Goal: Transaction & Acquisition: Book appointment/travel/reservation

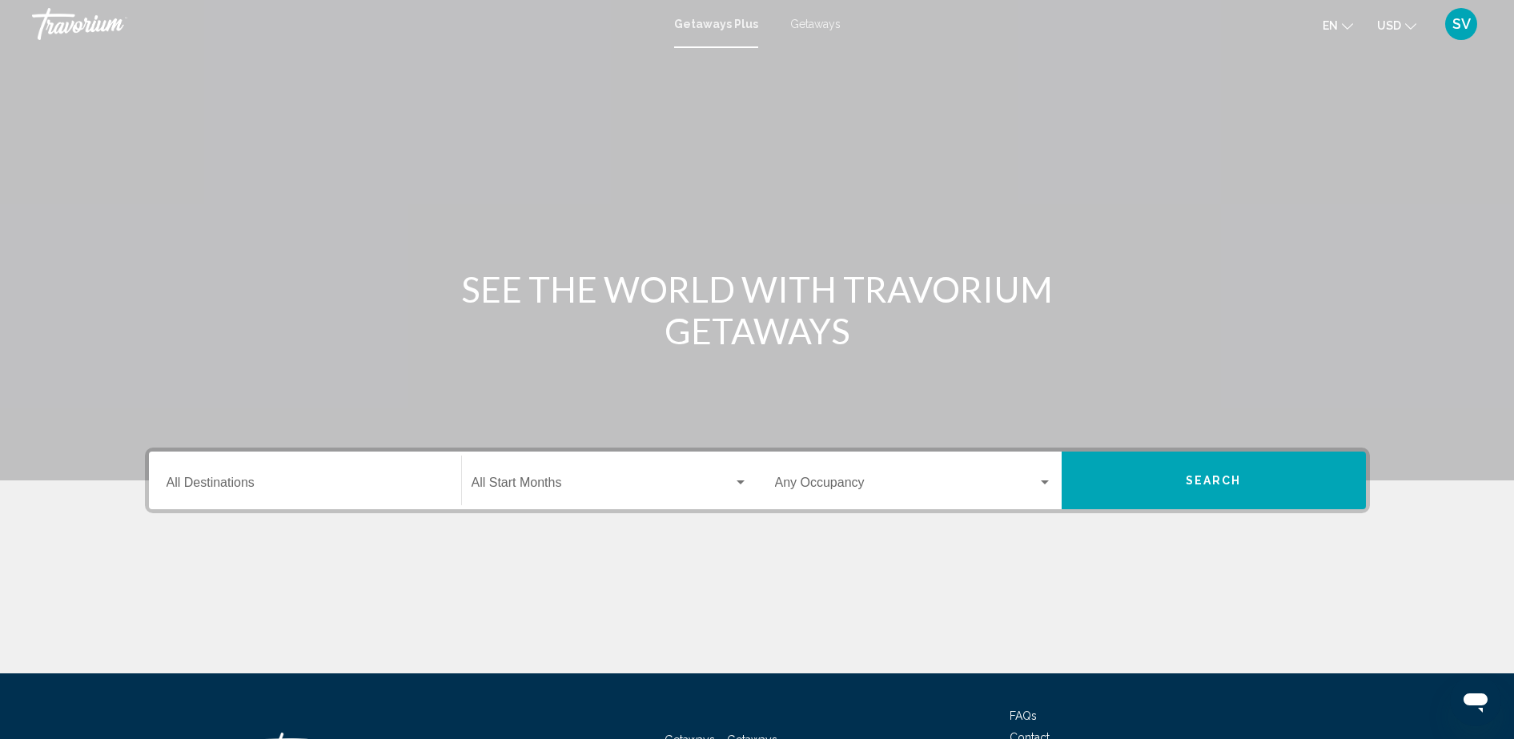
click at [251, 475] on div "Destination All Destinations" at bounding box center [304, 480] width 277 height 50
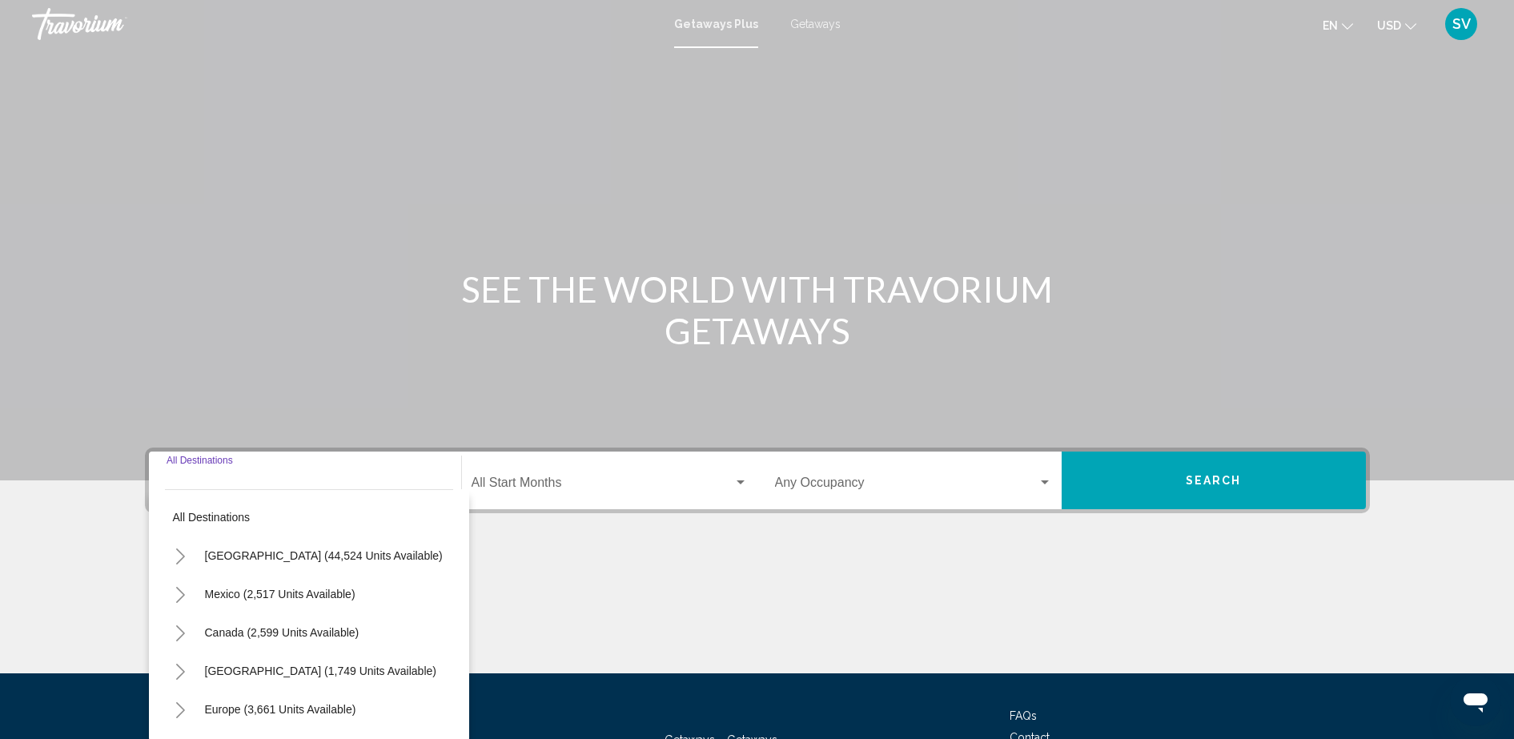
click at [524, 483] on span "Search widget" at bounding box center [602, 486] width 262 height 14
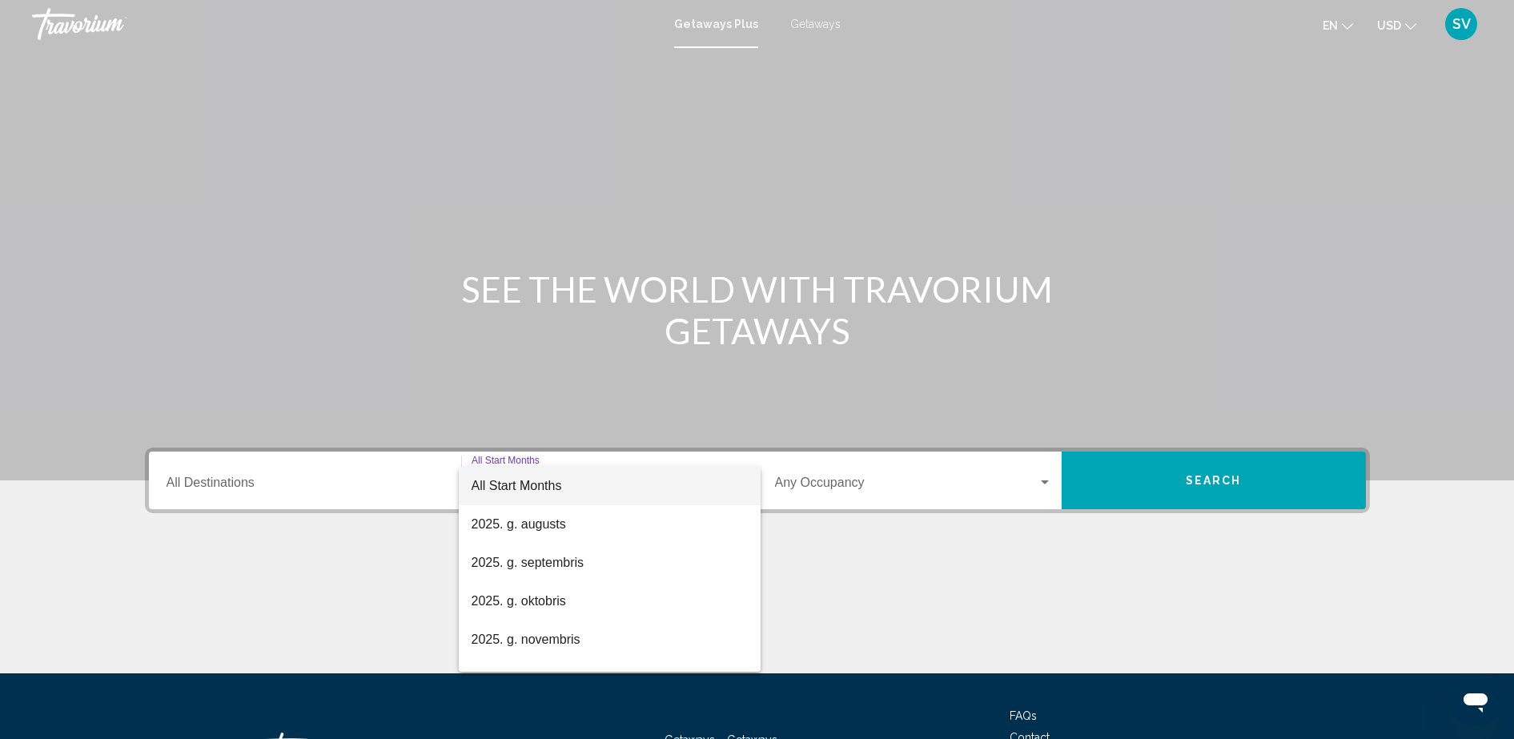
click at [544, 324] on div at bounding box center [757, 369] width 1514 height 739
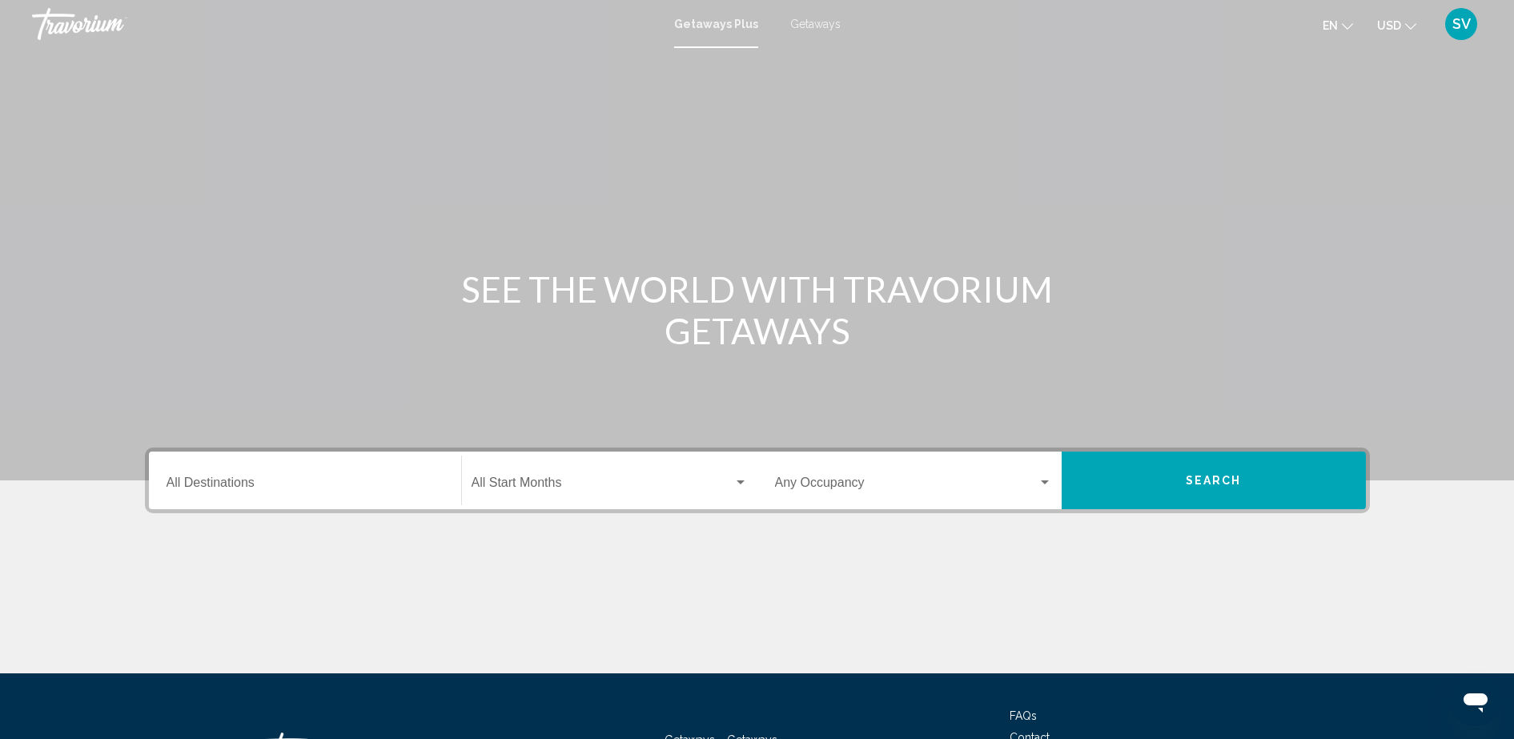
click at [361, 472] on div "Destination All Destinations" at bounding box center [304, 480] width 277 height 50
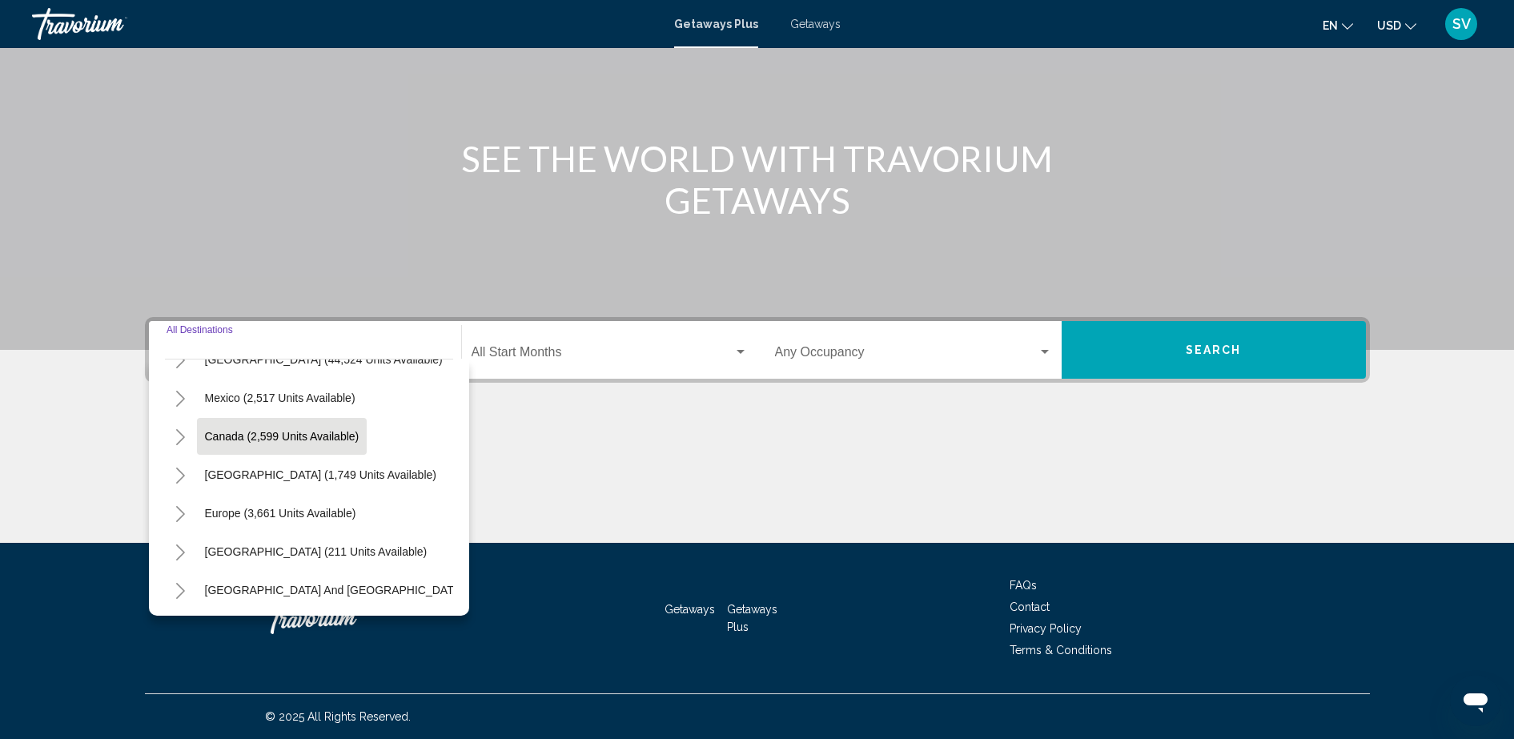
scroll to position [100, 0]
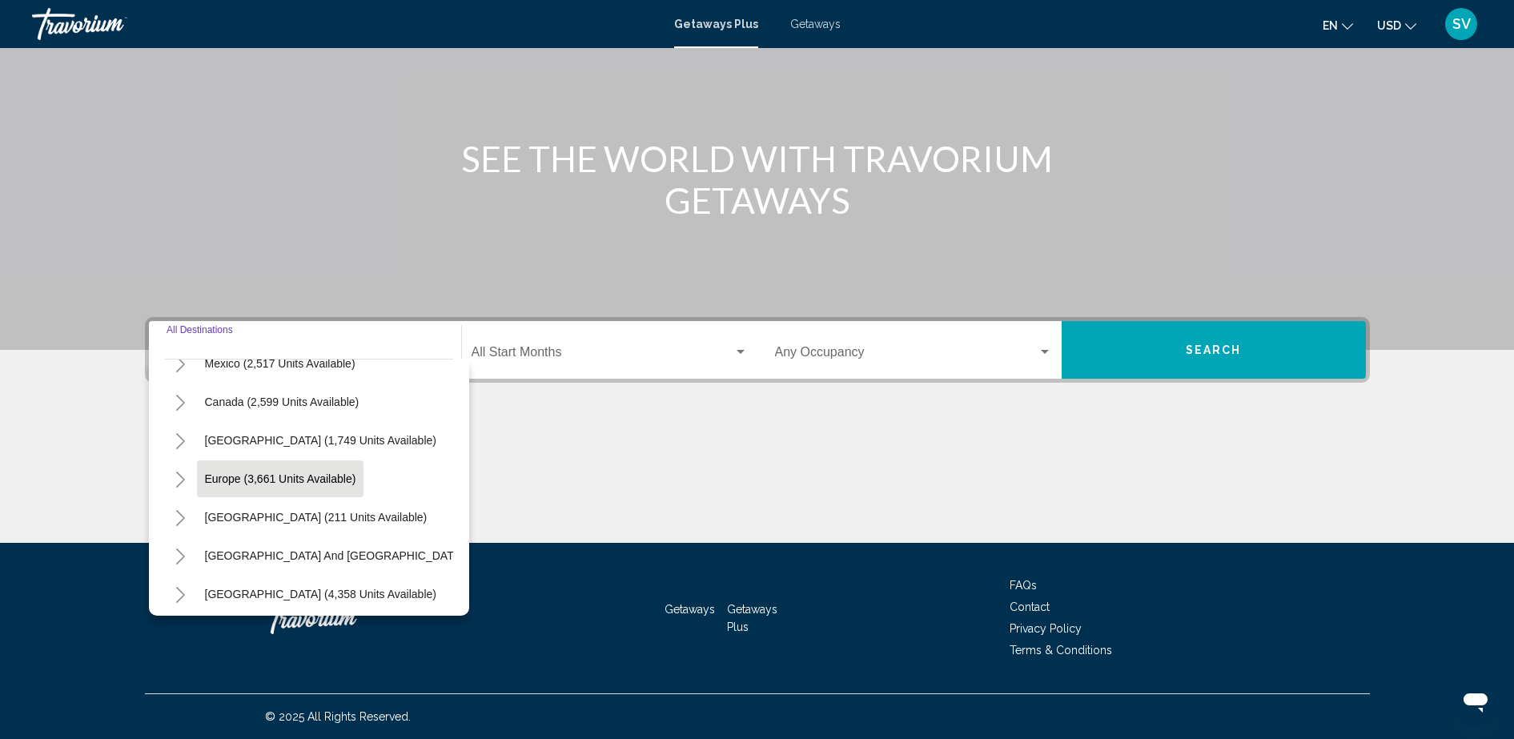
click at [236, 469] on button "Europe (3,661 units available)" at bounding box center [280, 478] width 167 height 37
type input "**********"
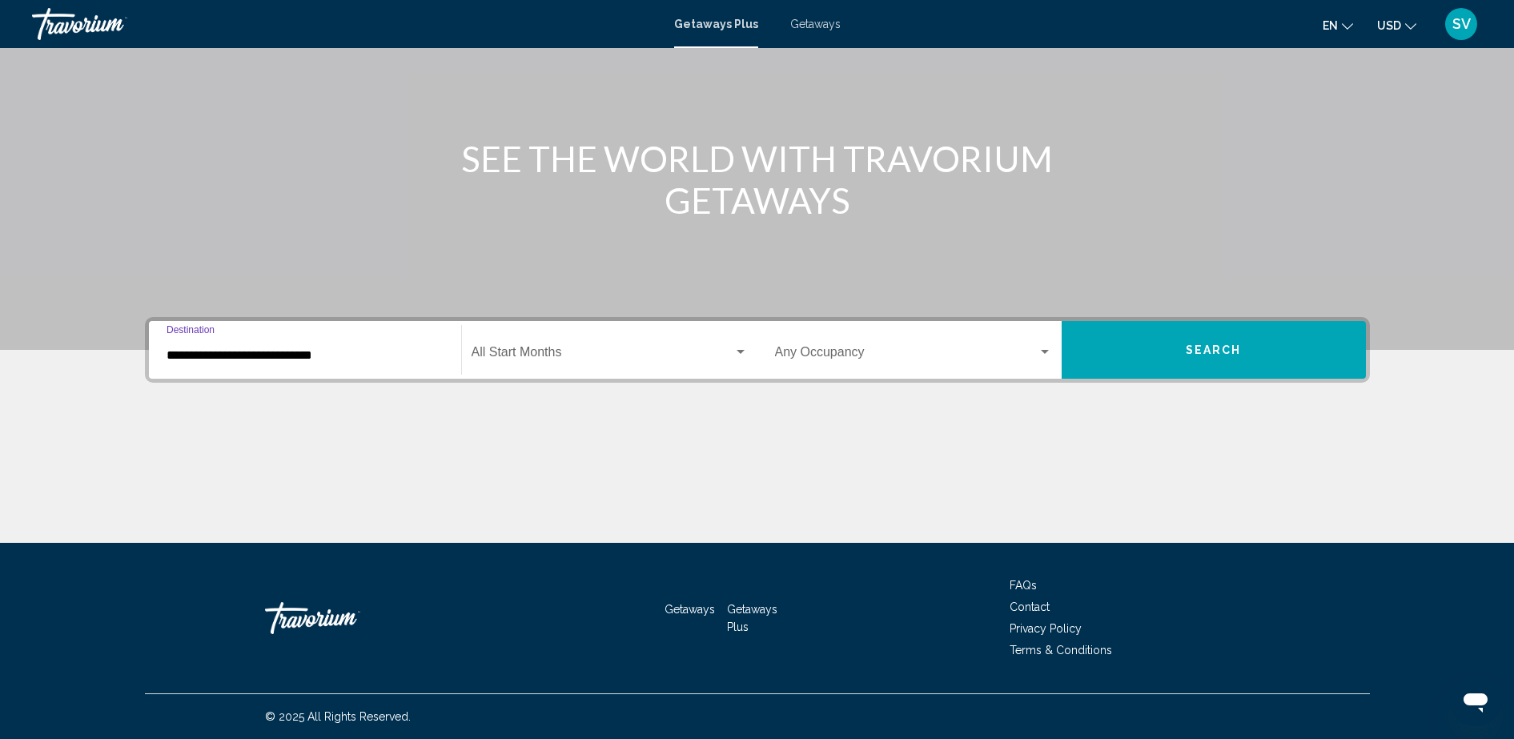
click at [535, 351] on span "Search widget" at bounding box center [602, 355] width 262 height 14
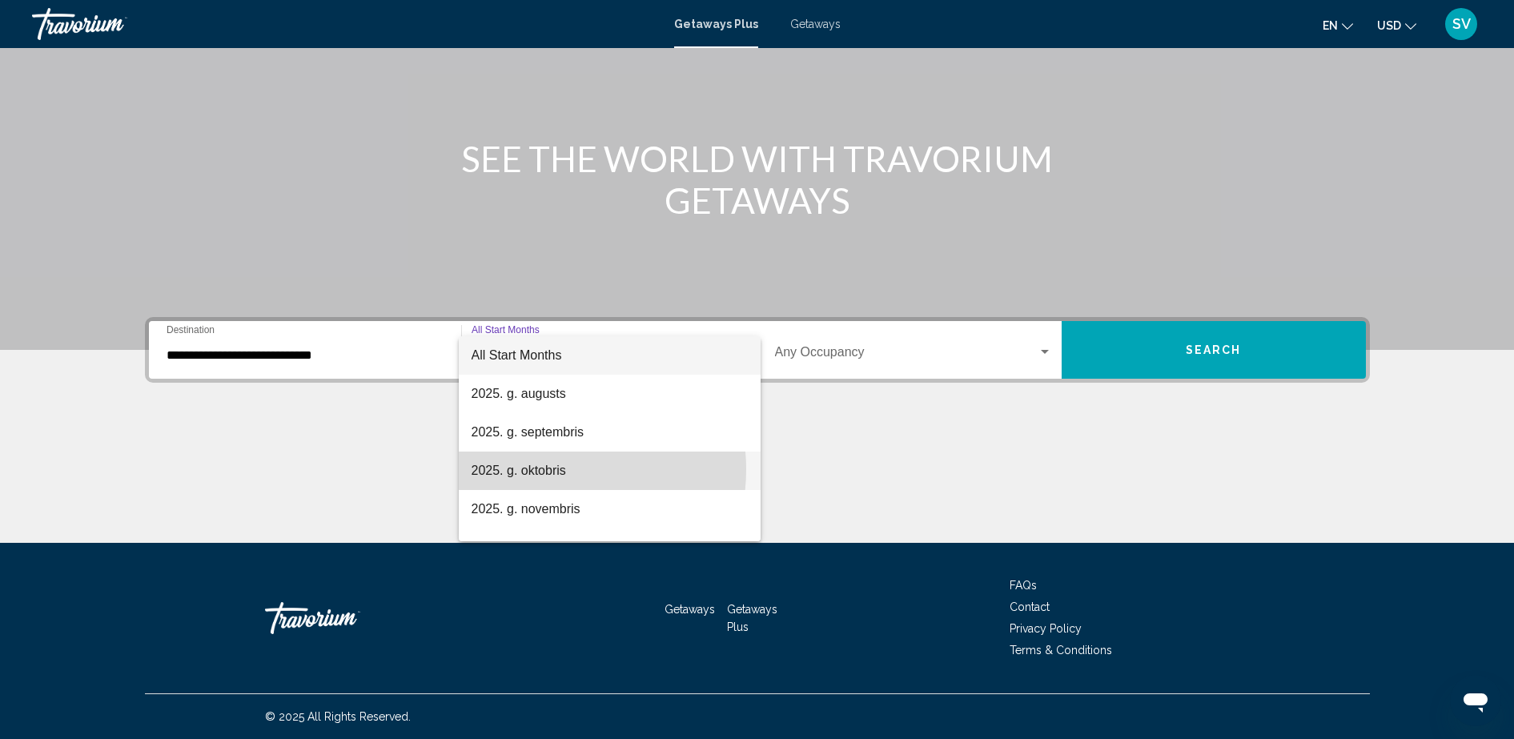
click at [546, 469] on span "2025. g. oktobris" at bounding box center [609, 470] width 276 height 38
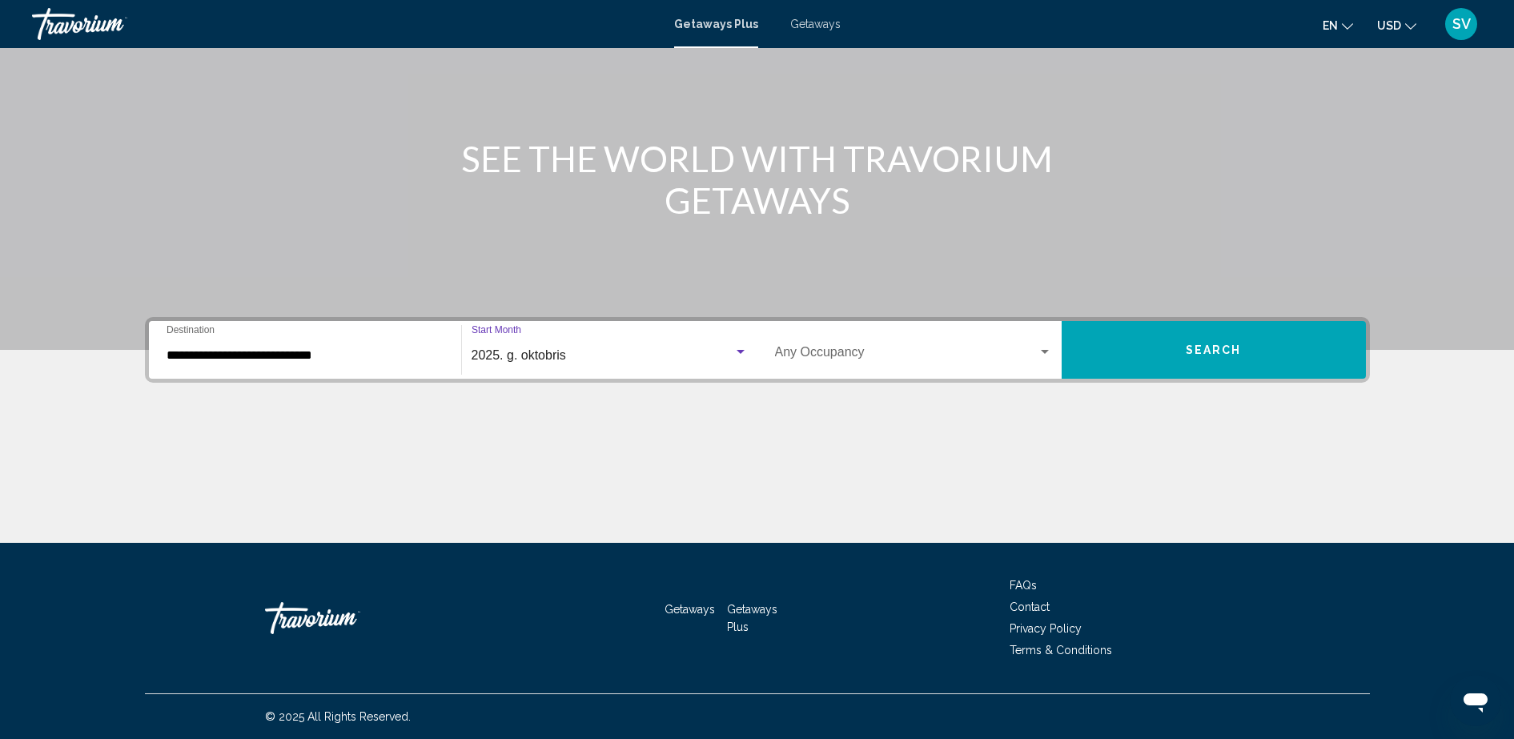
click at [852, 344] on div "Occupancy Any Occupancy" at bounding box center [913, 350] width 277 height 50
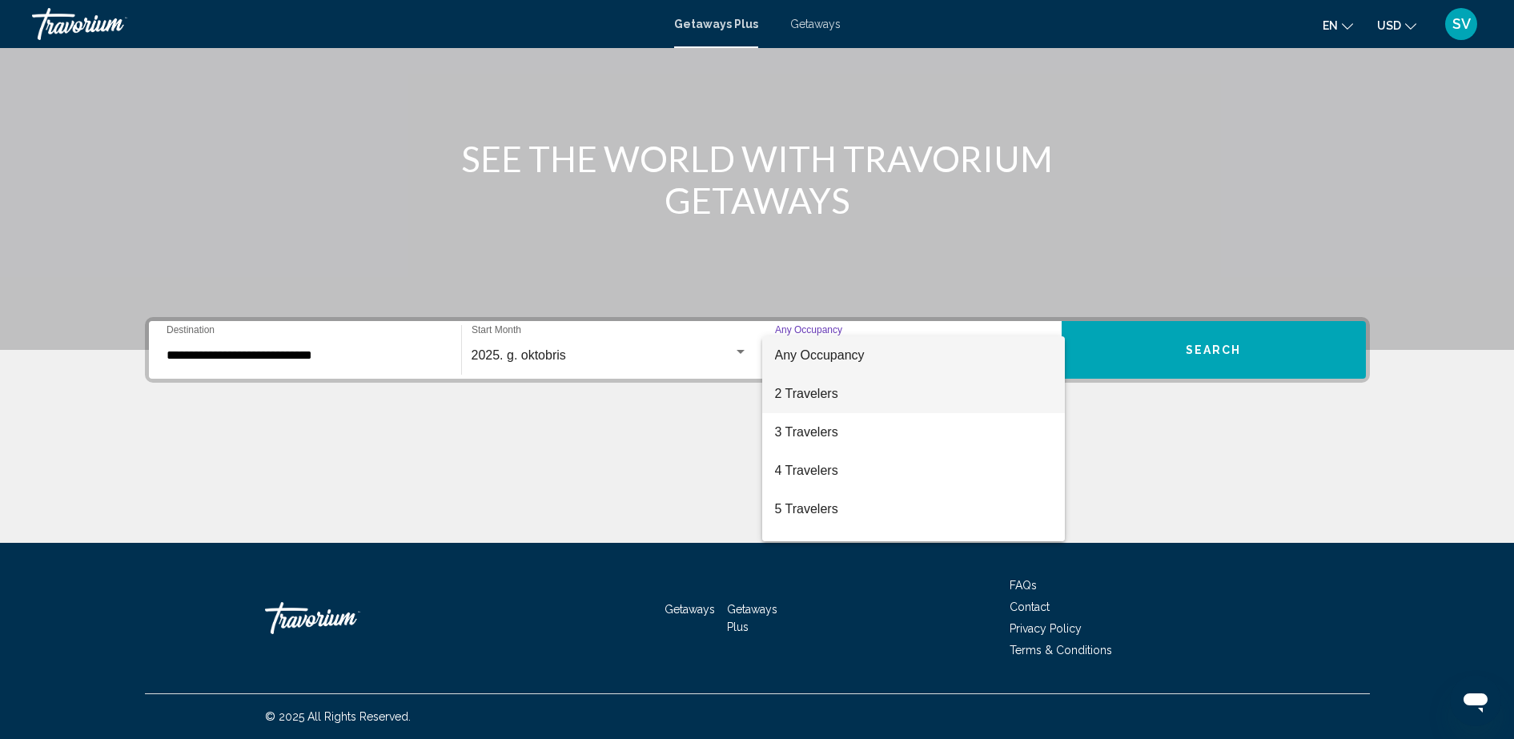
click at [811, 395] on span "2 Travelers" at bounding box center [913, 394] width 277 height 38
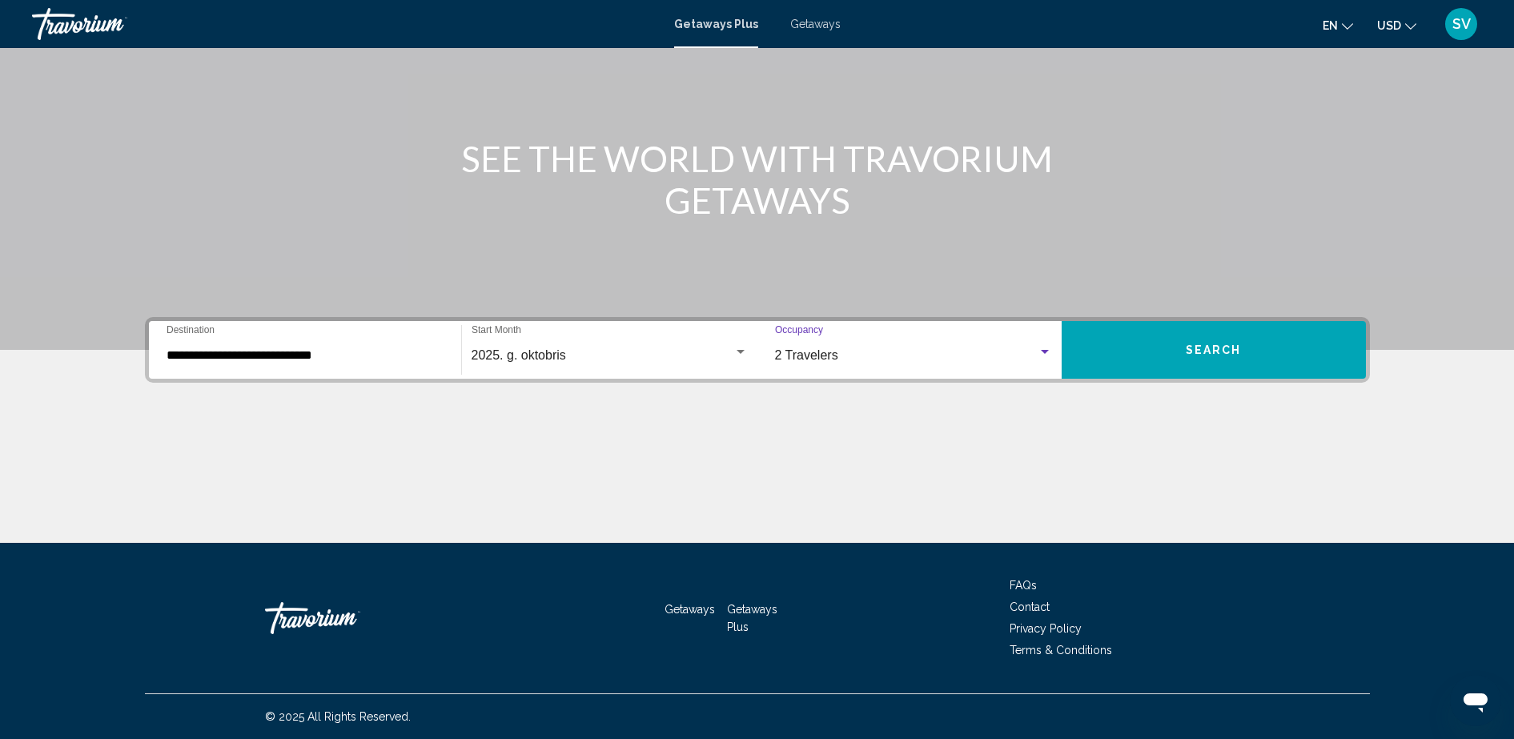
click at [1296, 376] on button "Search" at bounding box center [1213, 350] width 304 height 58
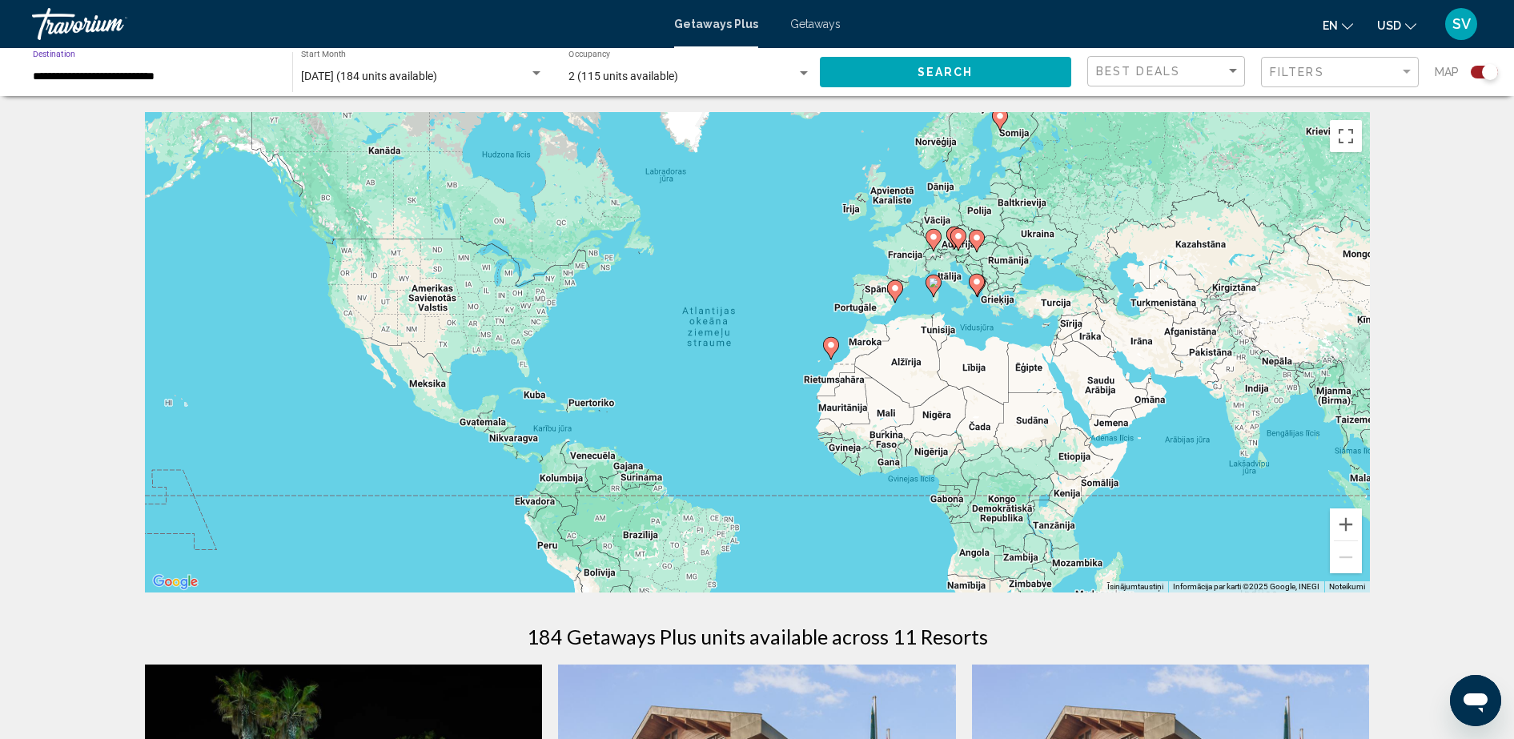
click at [174, 77] on input "**********" at bounding box center [154, 76] width 243 height 13
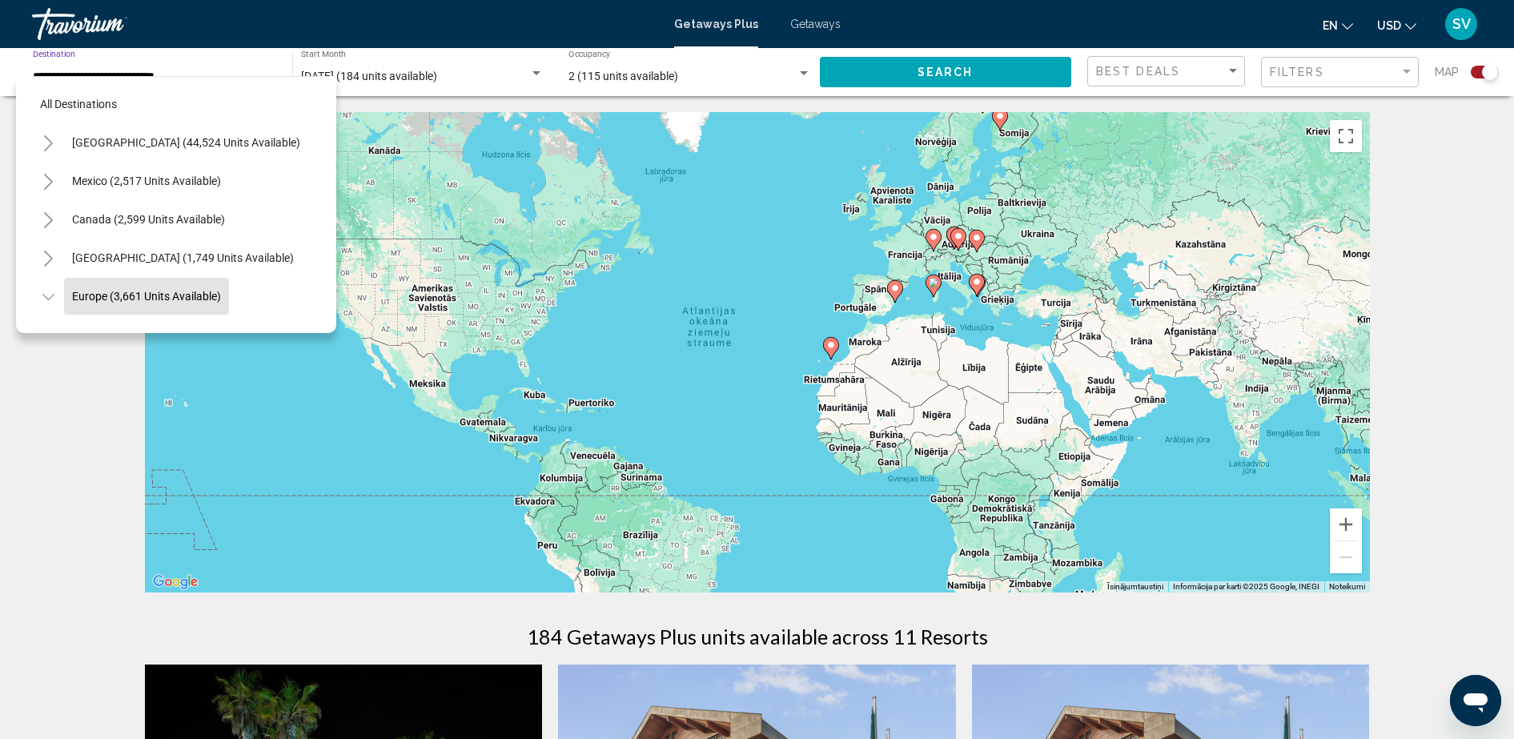
scroll to position [103, 0]
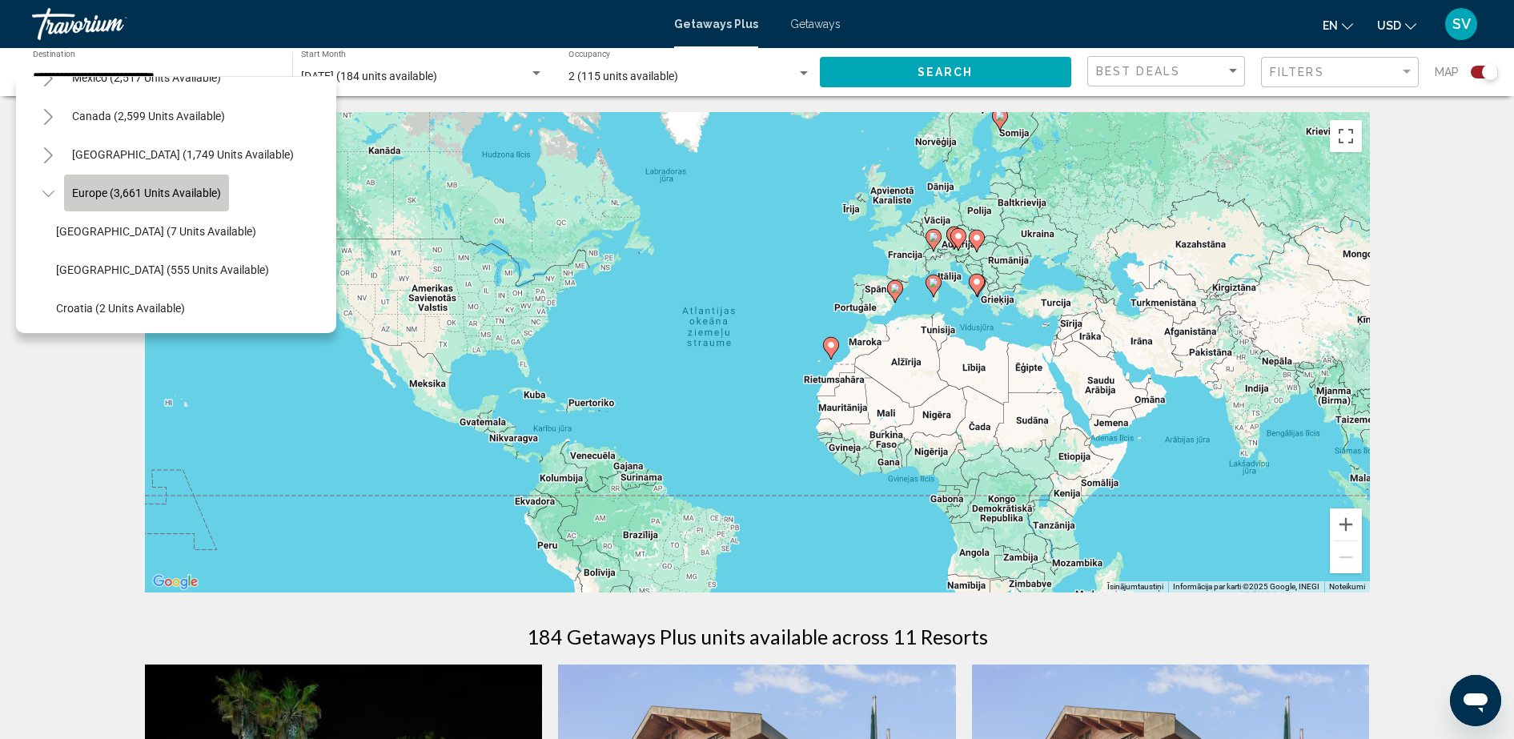
click at [172, 190] on span "Europe (3,661 units available)" at bounding box center [146, 192] width 149 height 13
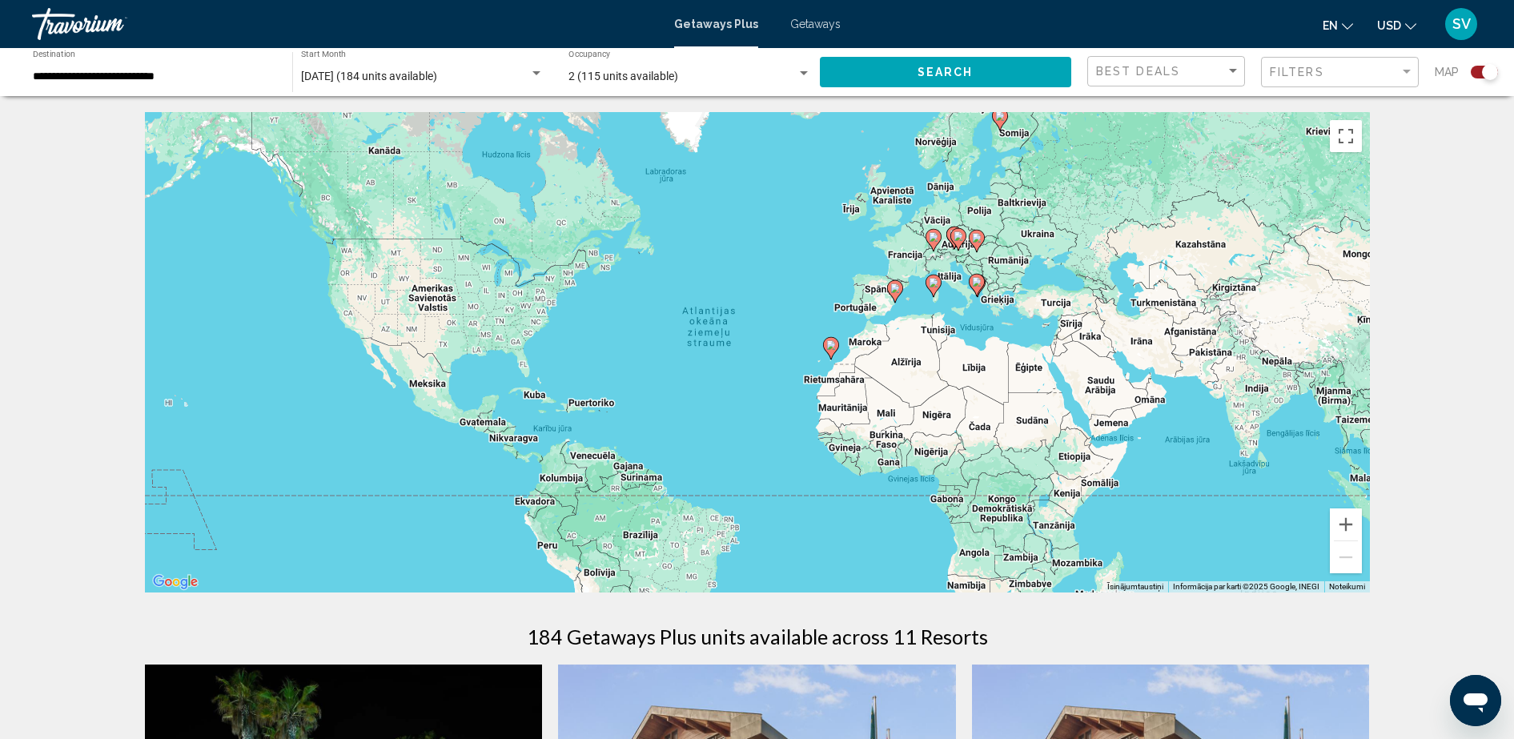
click at [467, 69] on div "[DATE] (184 units available) Start Month All Start Months" at bounding box center [422, 72] width 243 height 44
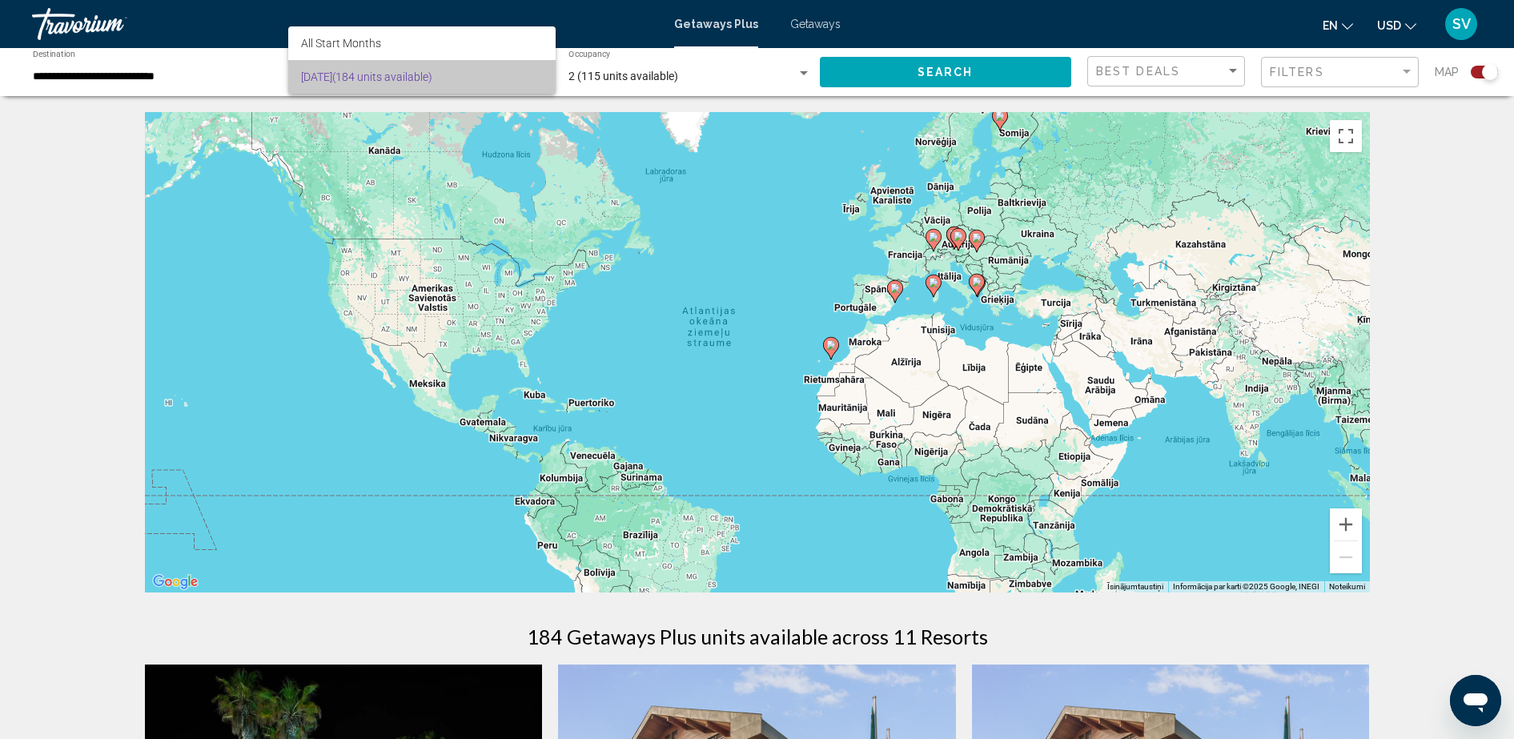
click at [417, 75] on span "[DATE] (184 units available)" at bounding box center [422, 77] width 242 height 34
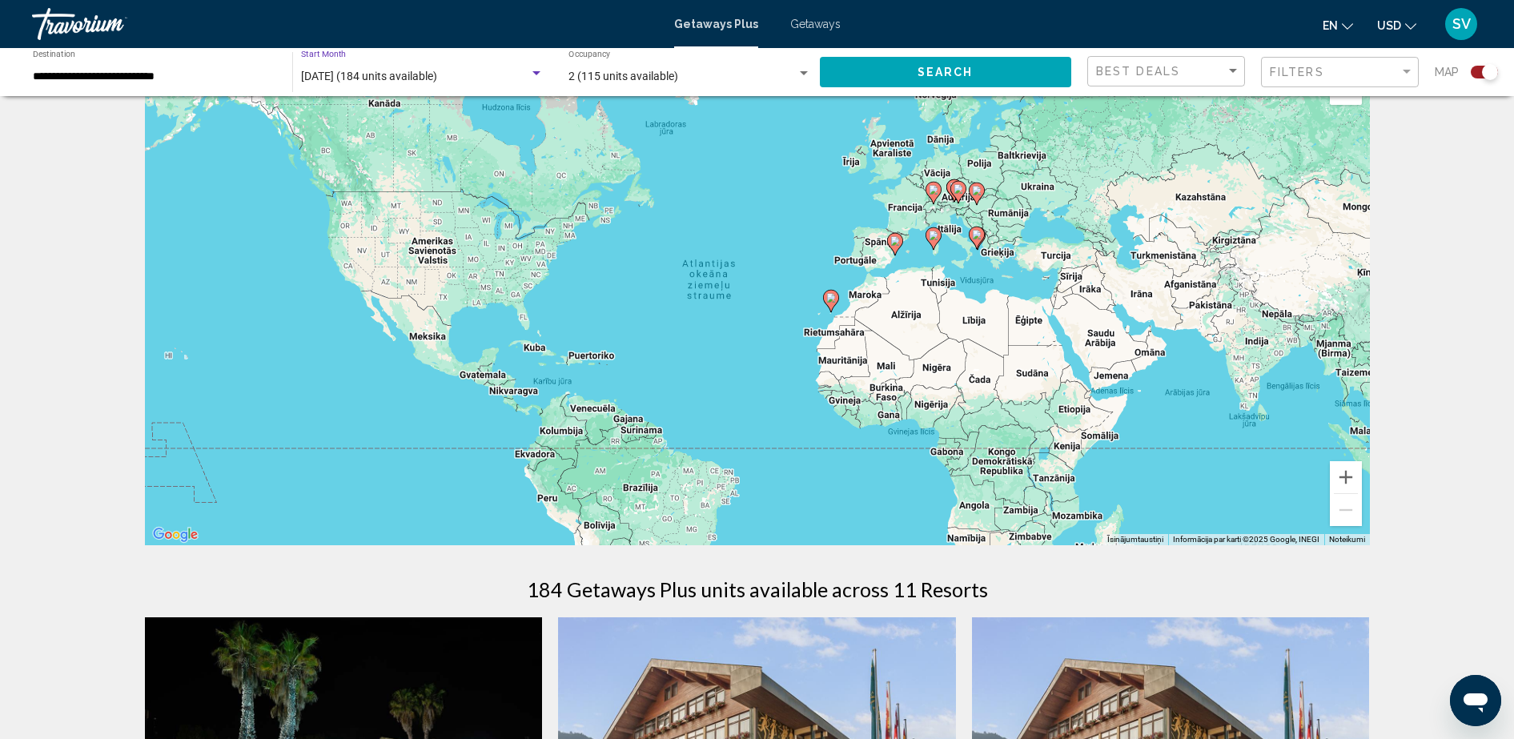
scroll to position [0, 0]
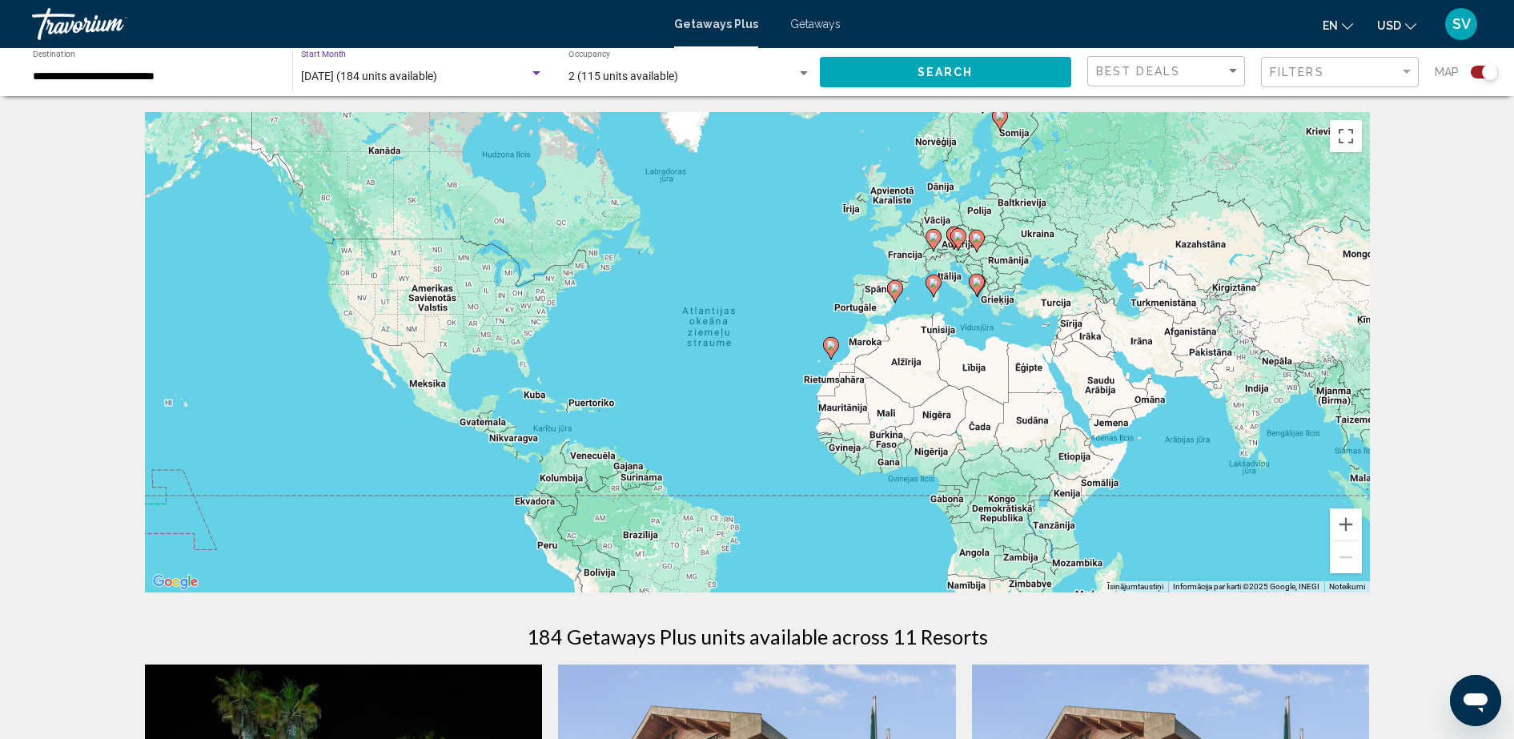
click at [177, 89] on div "**********" at bounding box center [154, 72] width 243 height 44
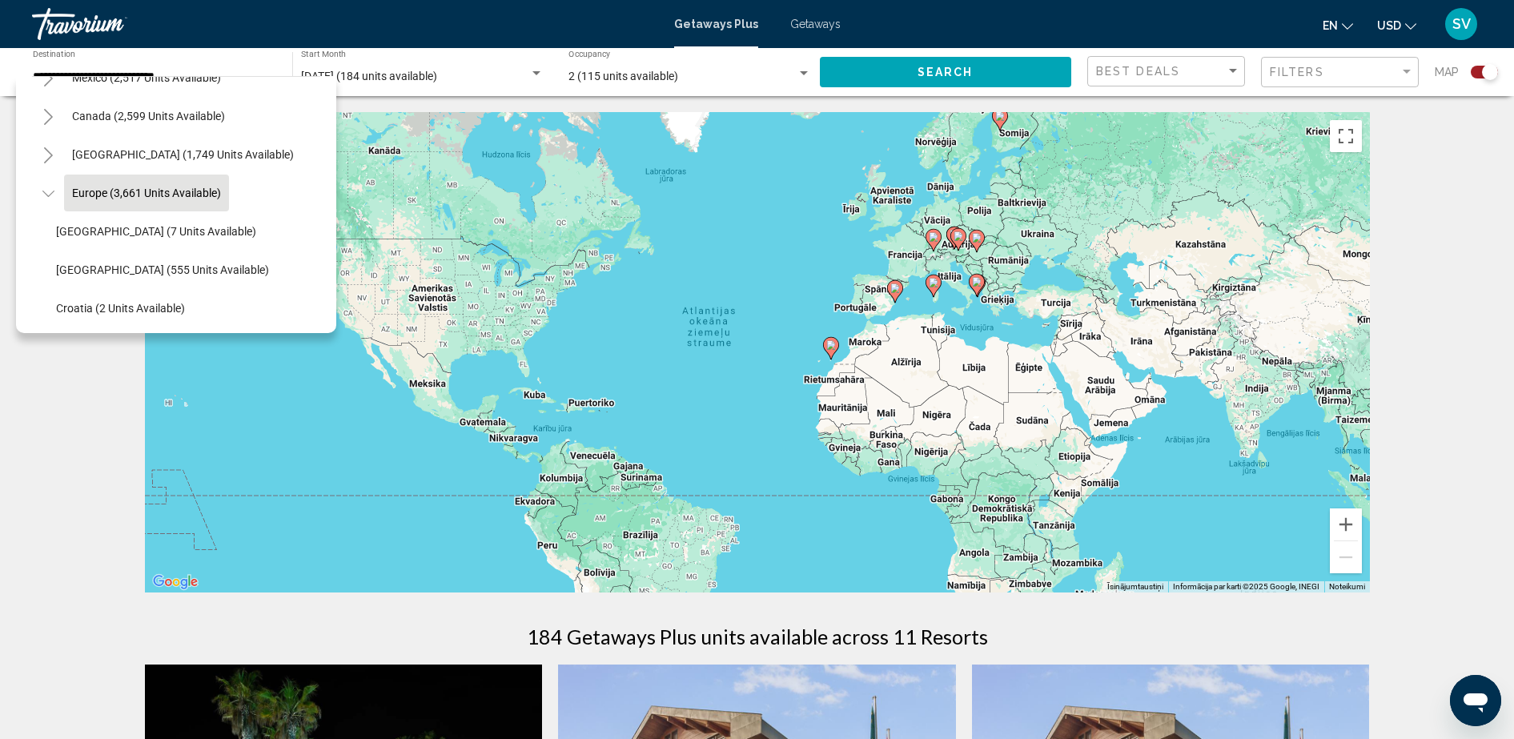
click at [896, 291] on image "Main content" at bounding box center [895, 288] width 10 height 10
type input "**********"
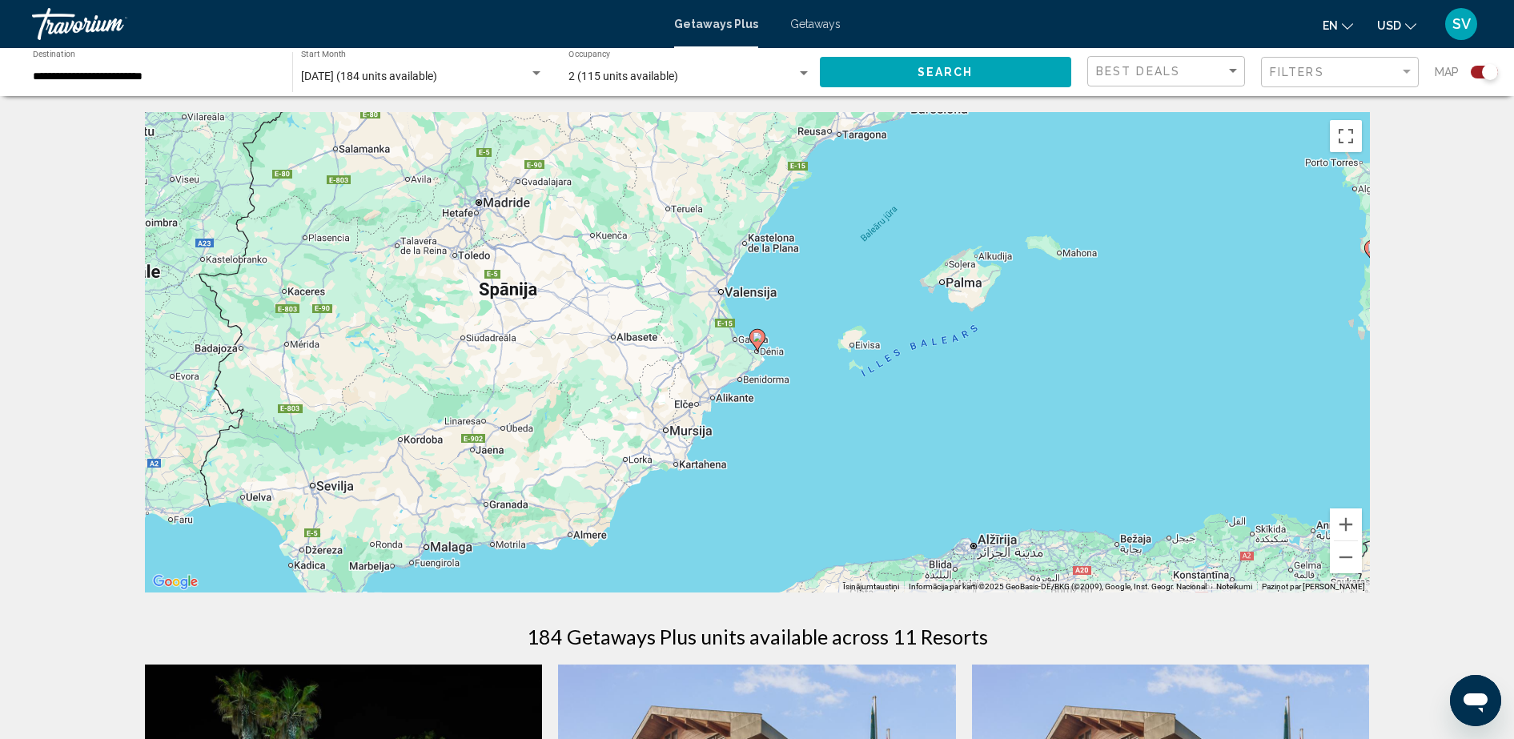
click at [752, 342] on icon "Main content" at bounding box center [757, 340] width 16 height 22
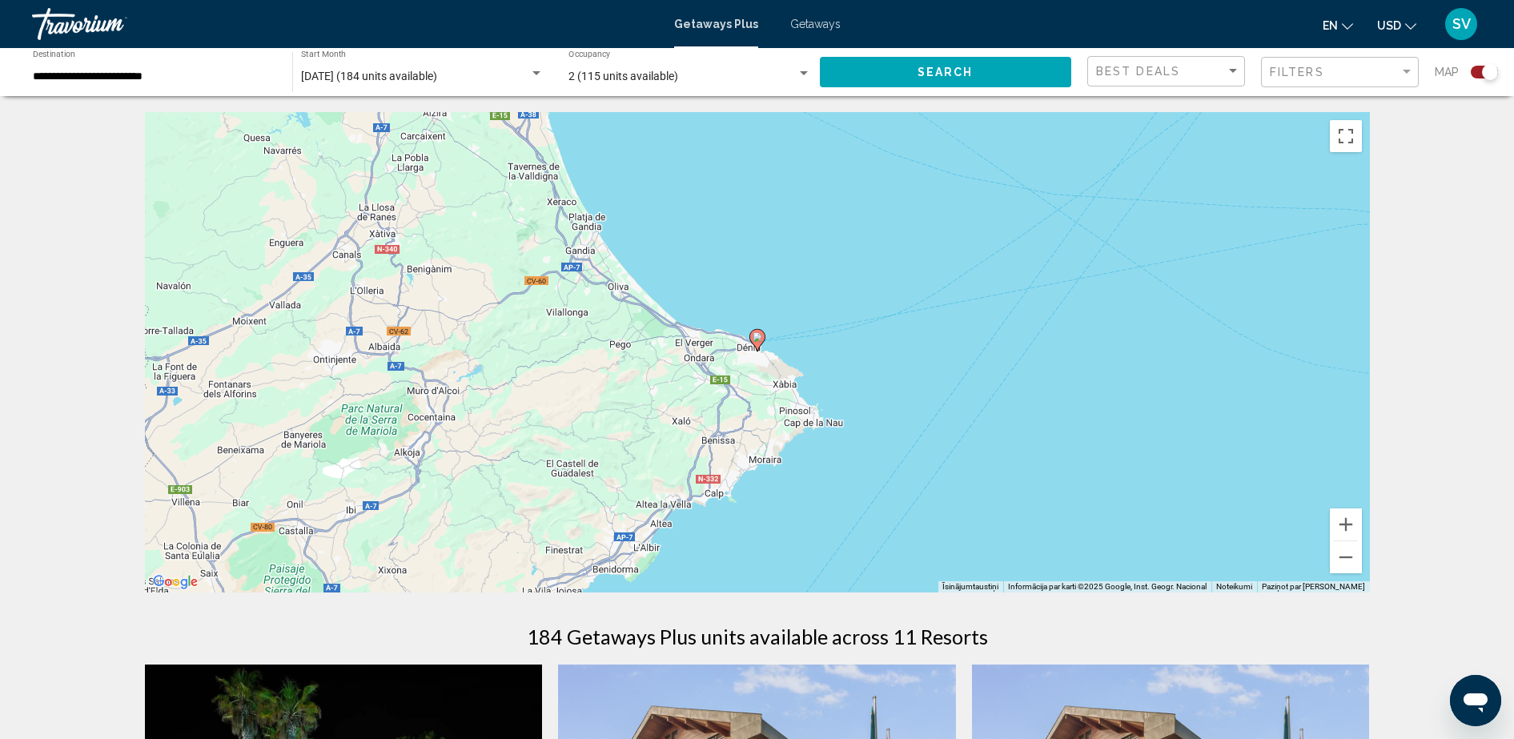
click at [756, 336] on image "Main content" at bounding box center [757, 337] width 10 height 10
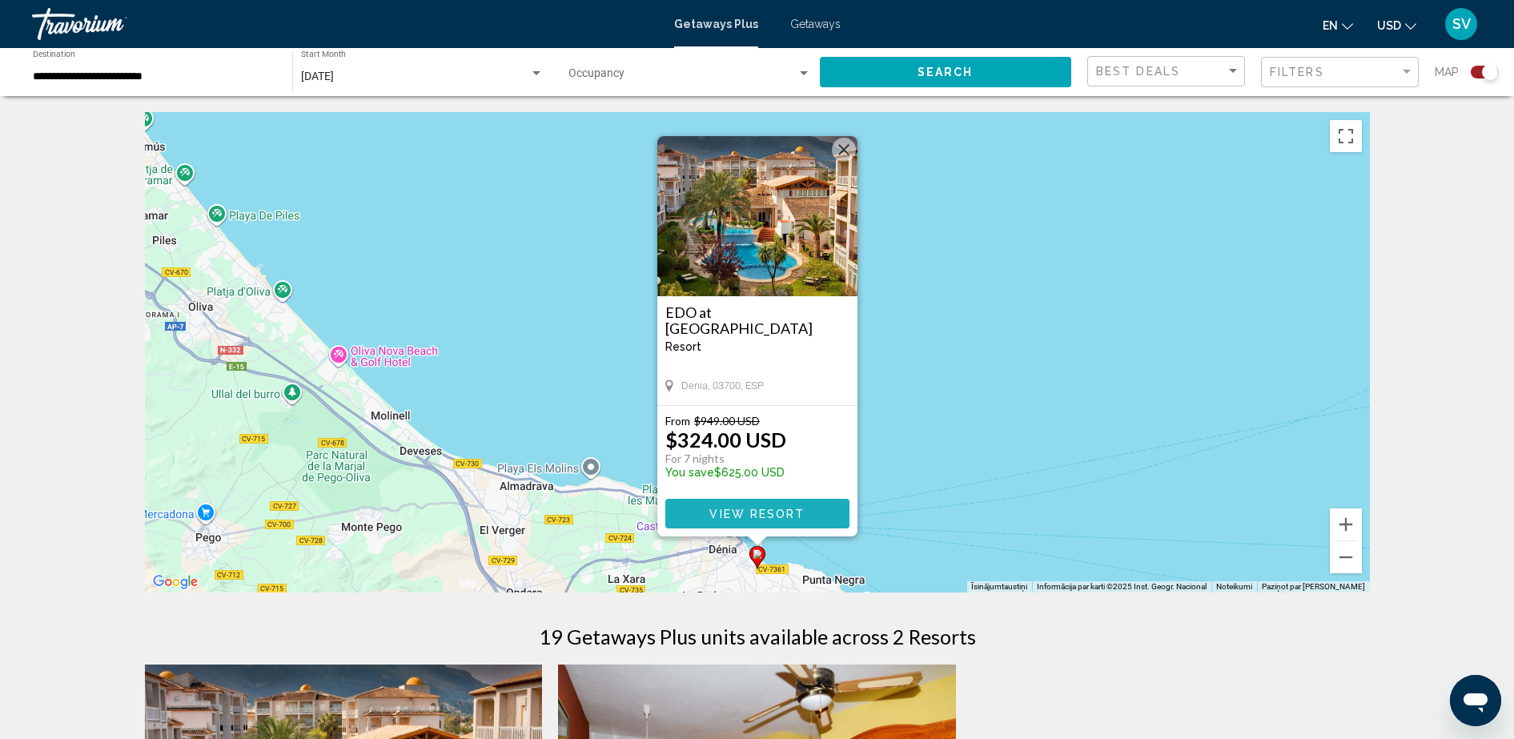
click at [750, 508] on span "View Resort" at bounding box center [756, 513] width 95 height 13
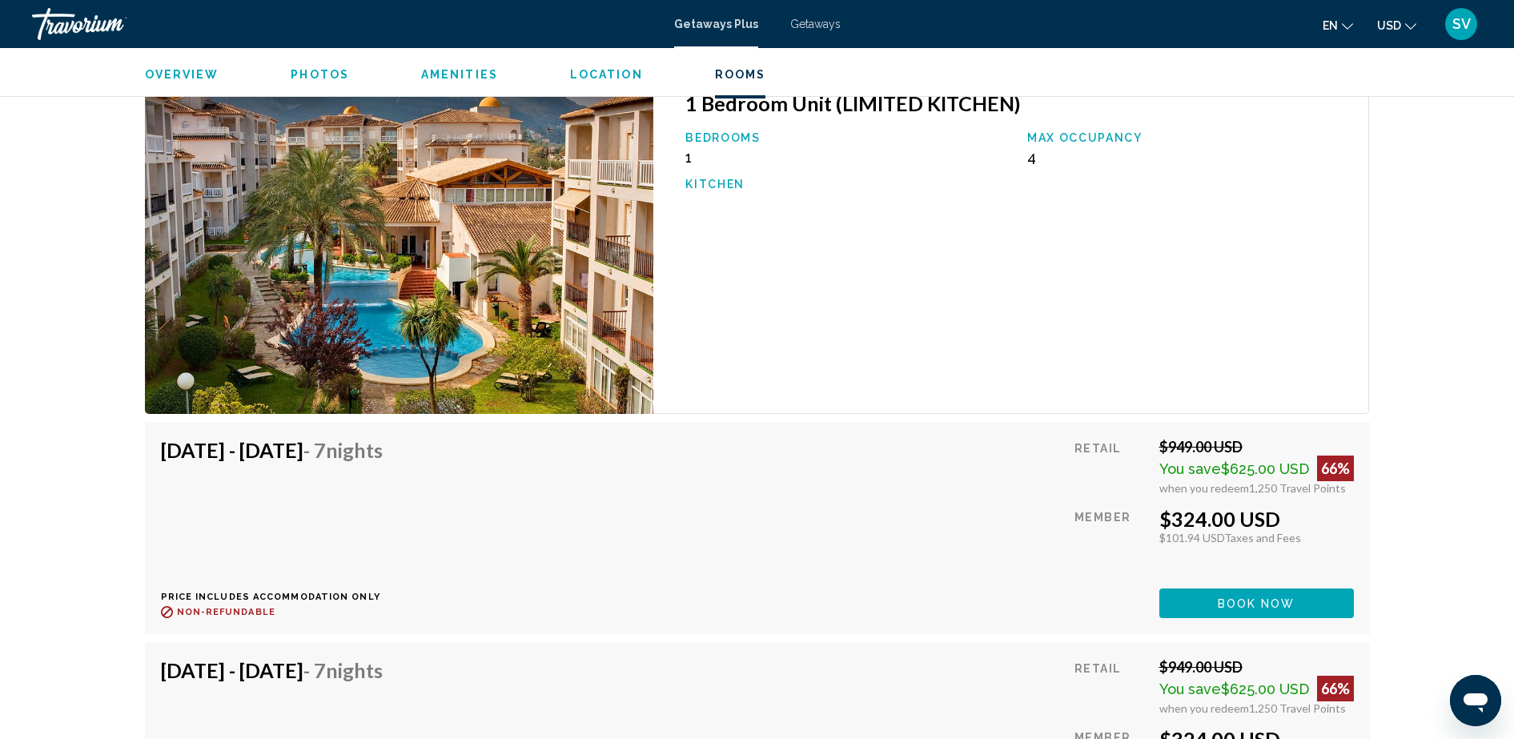
scroll to position [2658, 0]
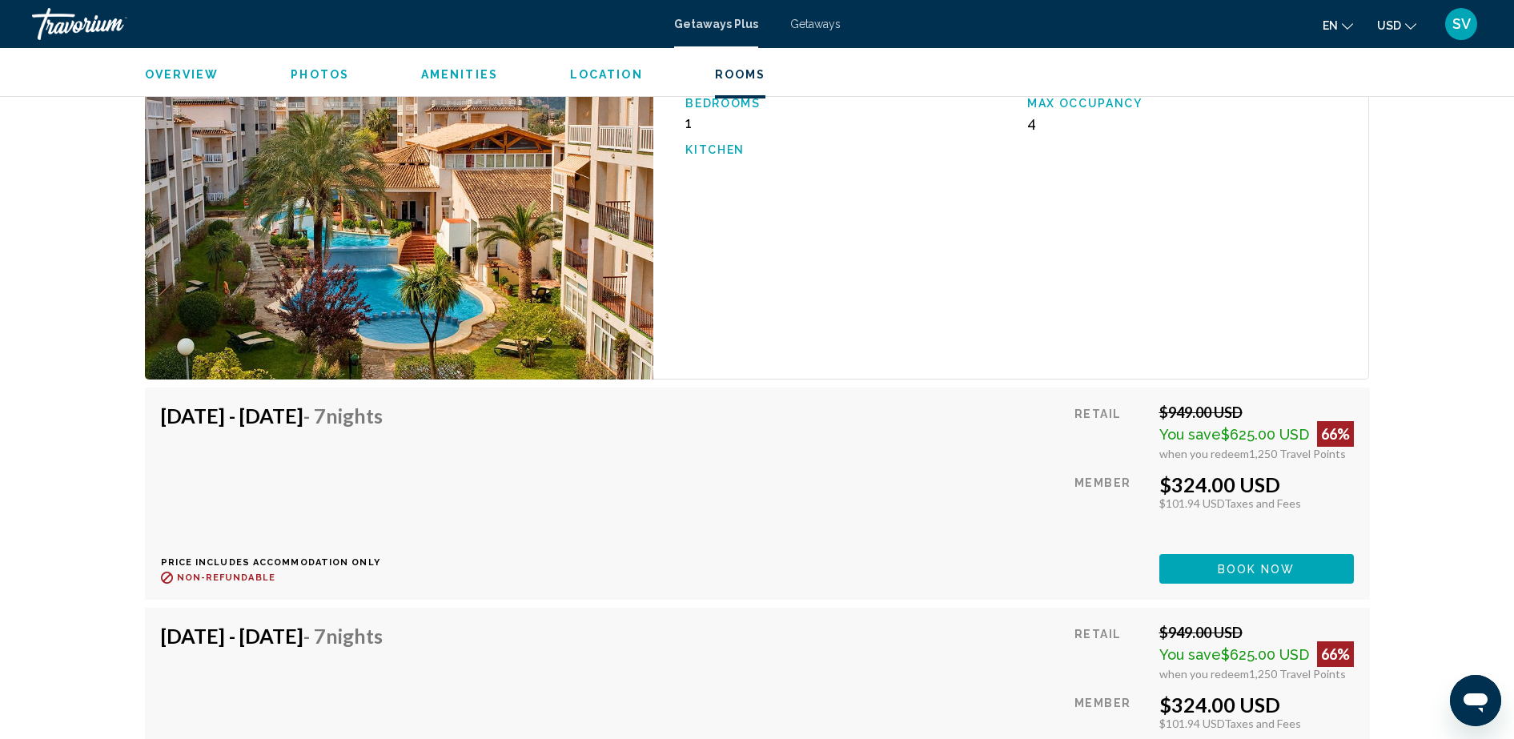
click at [1236, 563] on span "Book now" at bounding box center [1256, 569] width 78 height 13
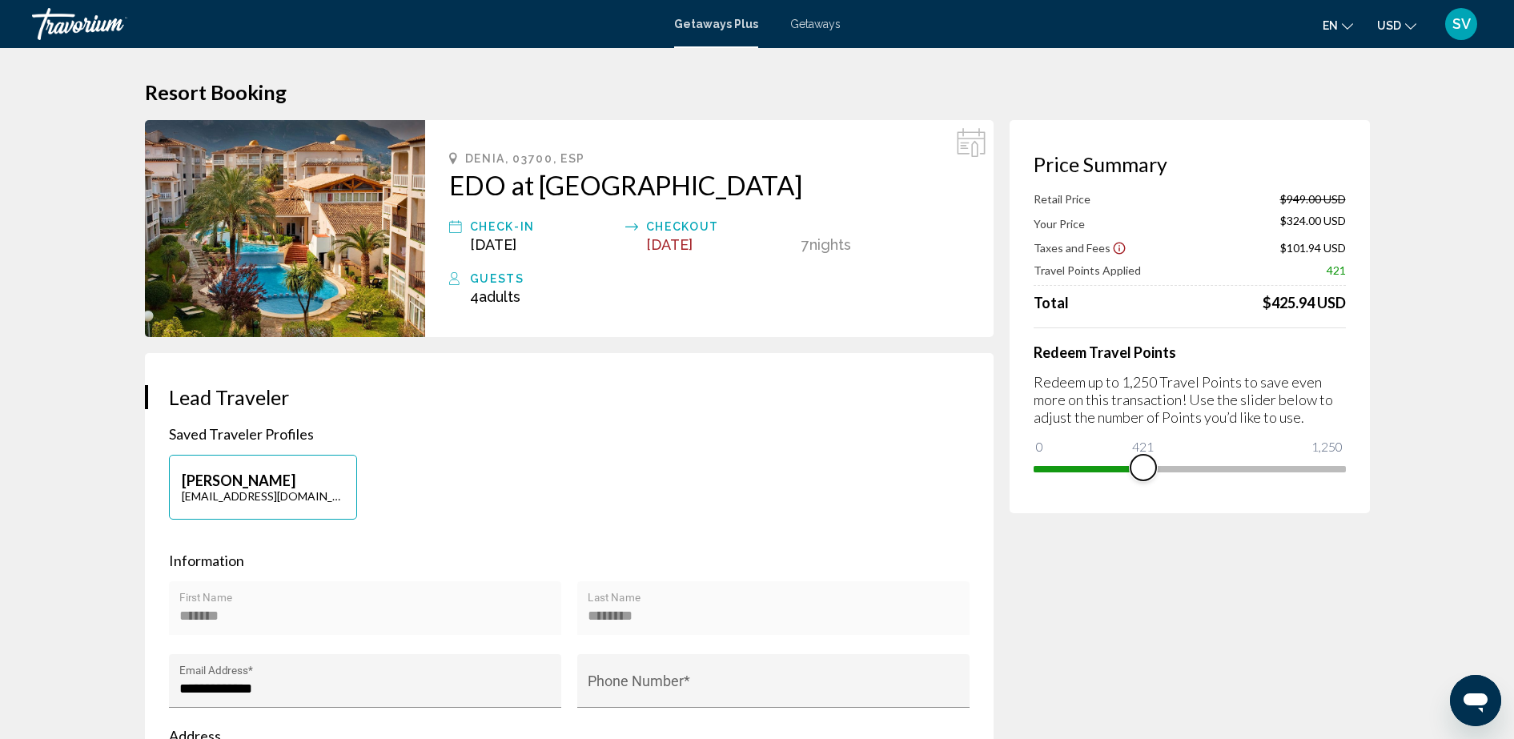
drag, startPoint x: 1256, startPoint y: 467, endPoint x: 1137, endPoint y: 464, distance: 118.5
click at [1140, 464] on span "Main content" at bounding box center [1143, 468] width 26 height 26
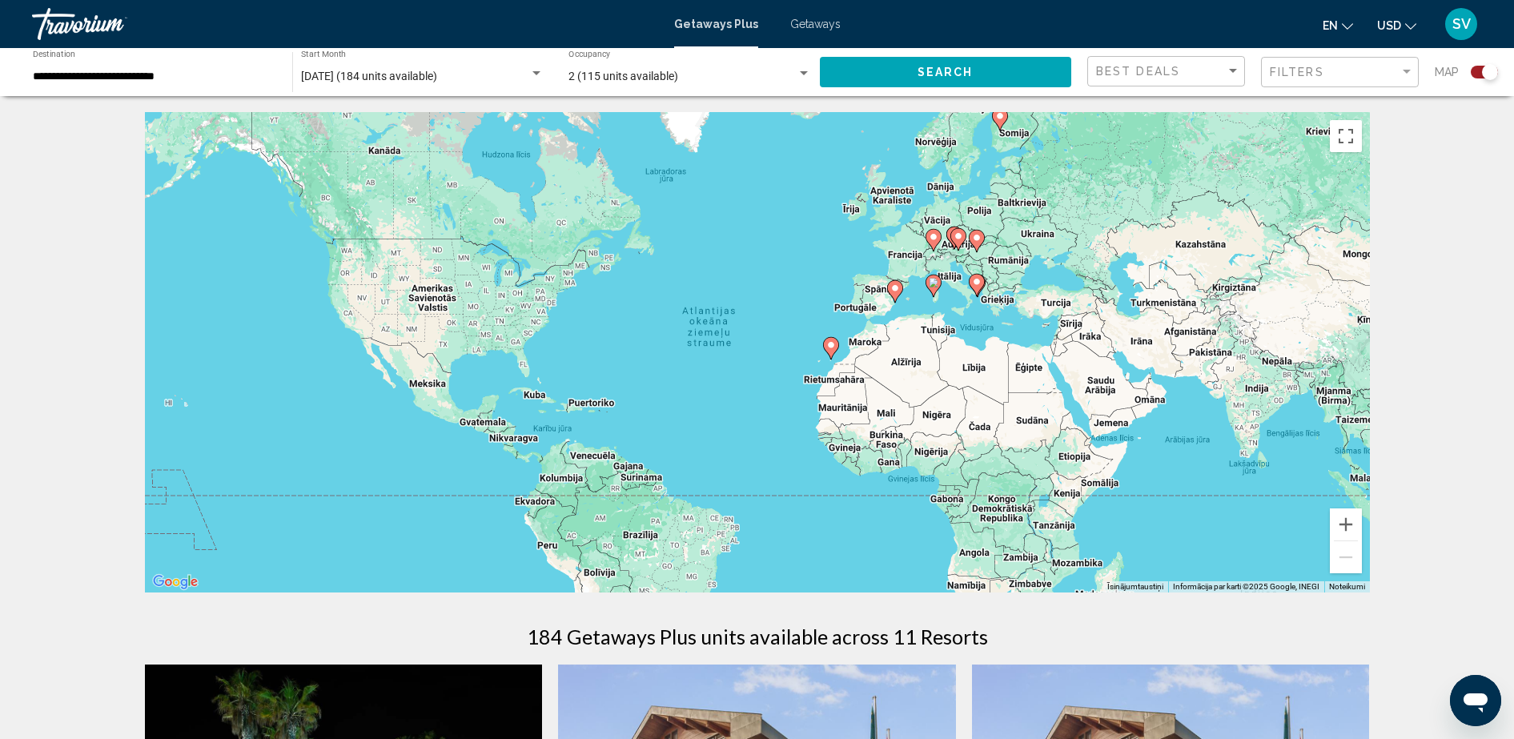
click at [164, 73] on input "**********" at bounding box center [154, 76] width 243 height 13
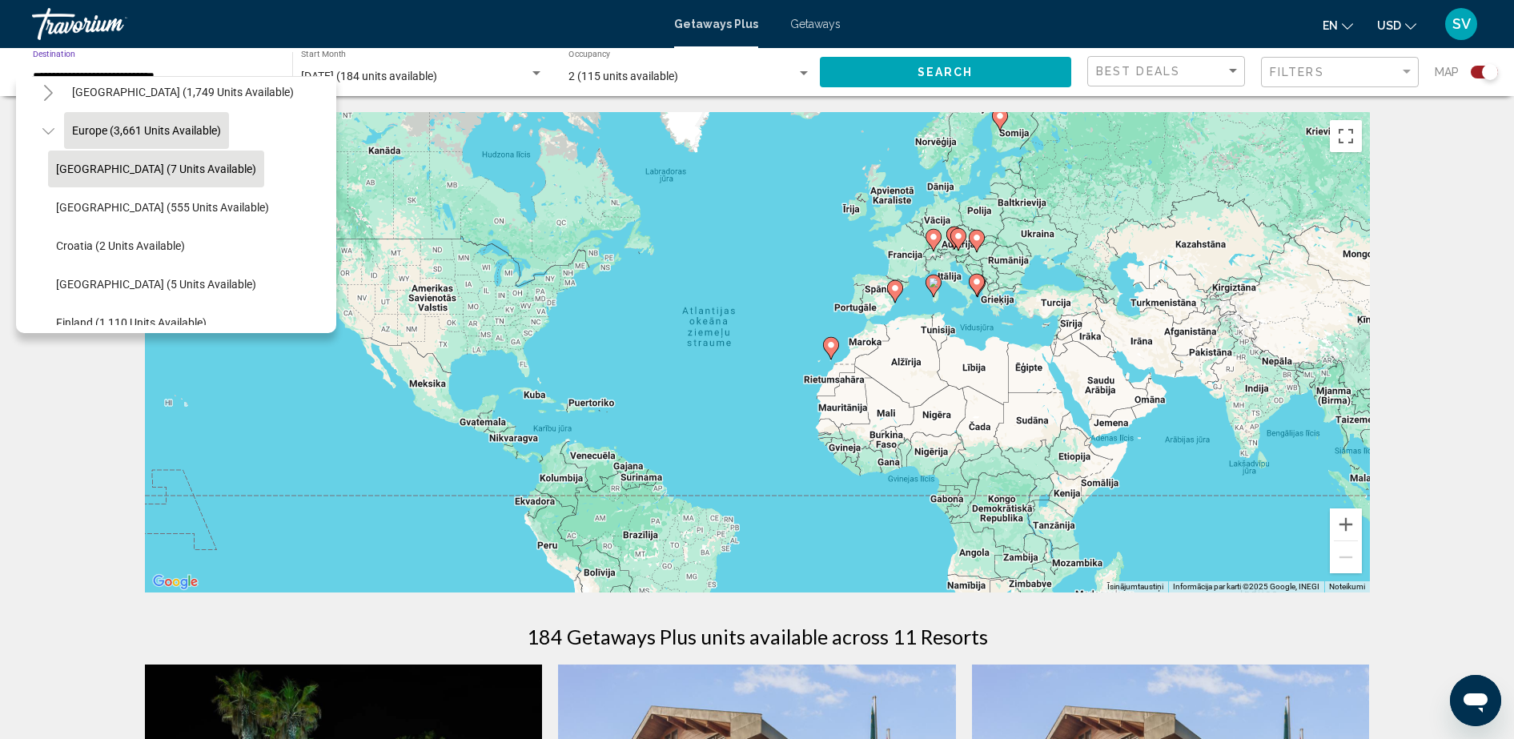
scroll to position [200, 0]
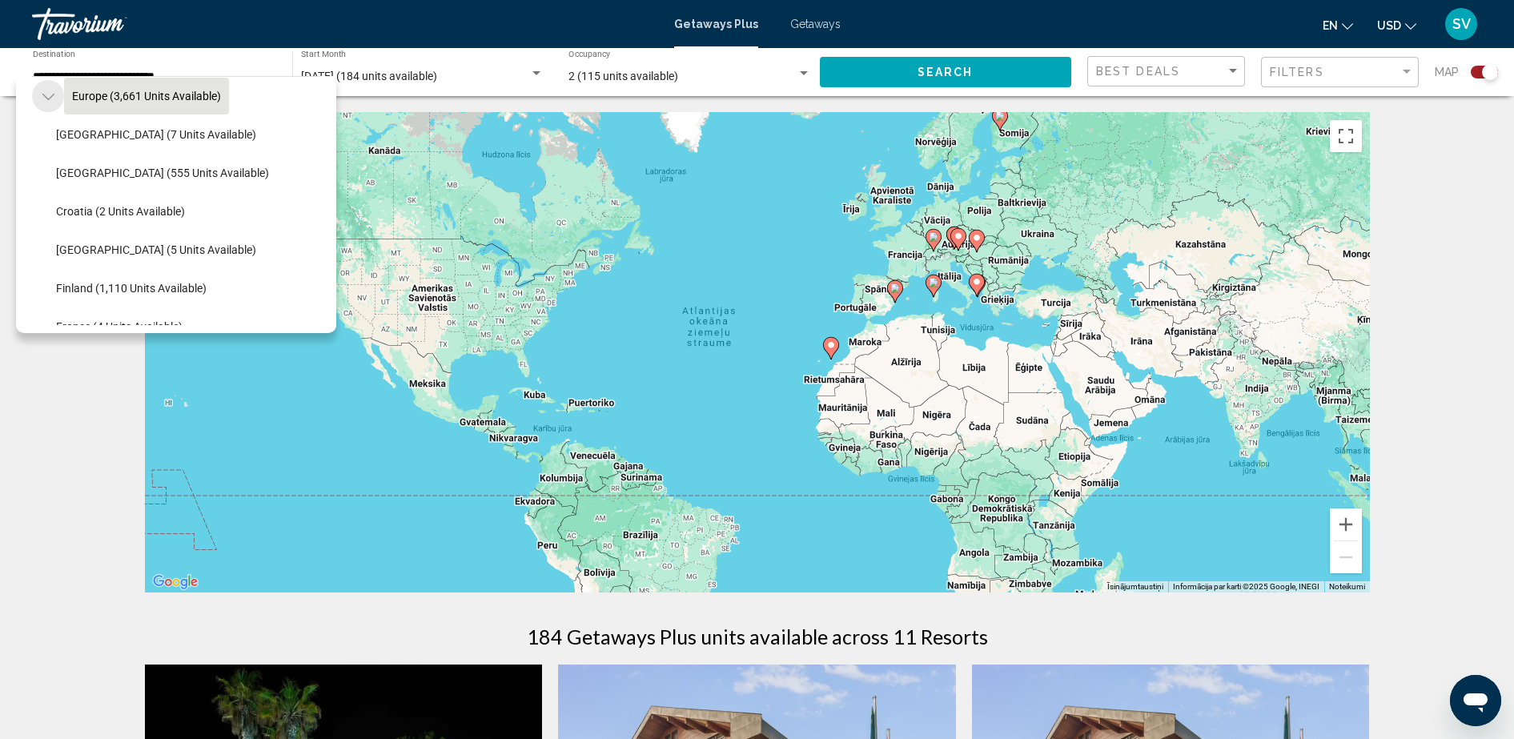
click at [57, 94] on button "Toggle Europe (3,661 units available)" at bounding box center [48, 96] width 32 height 32
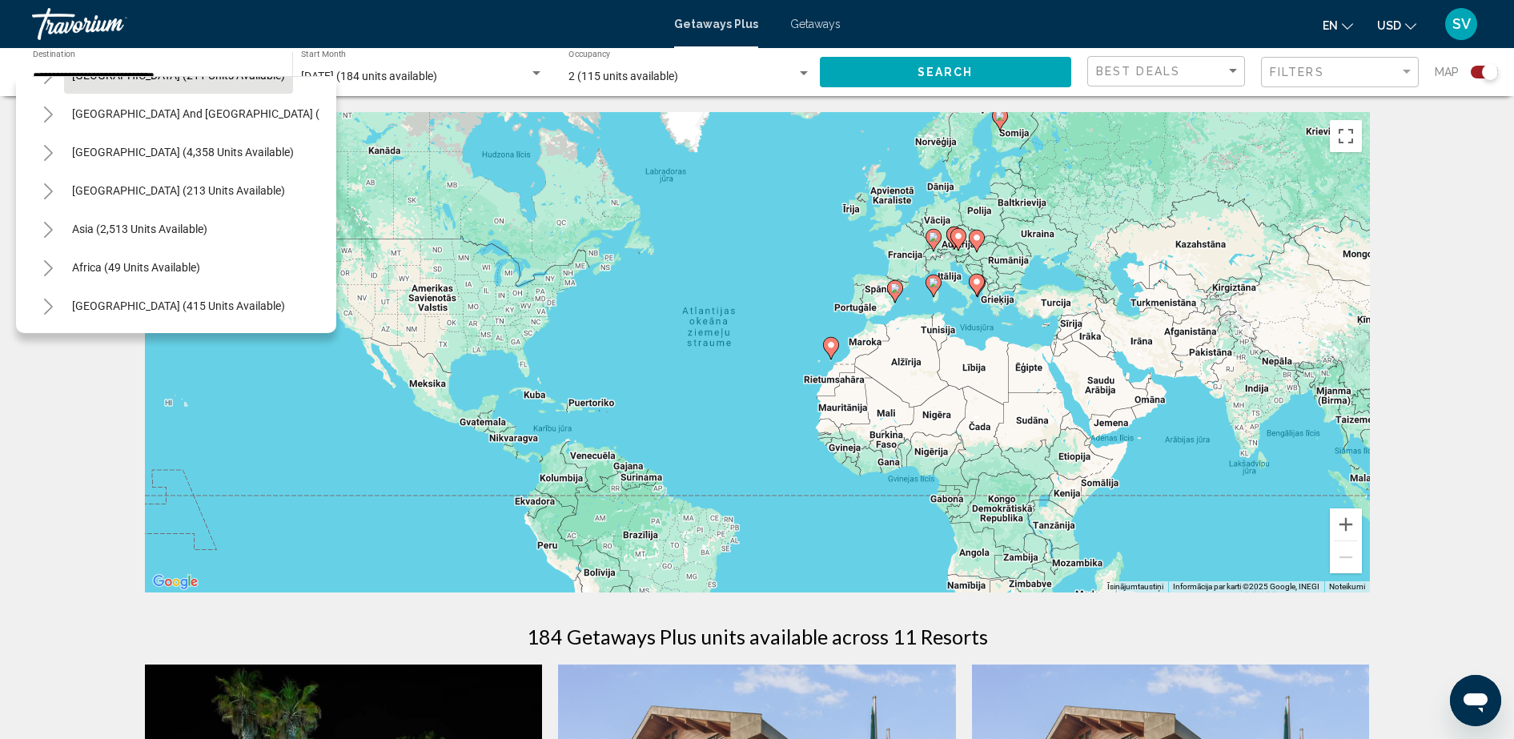
scroll to position [74, 0]
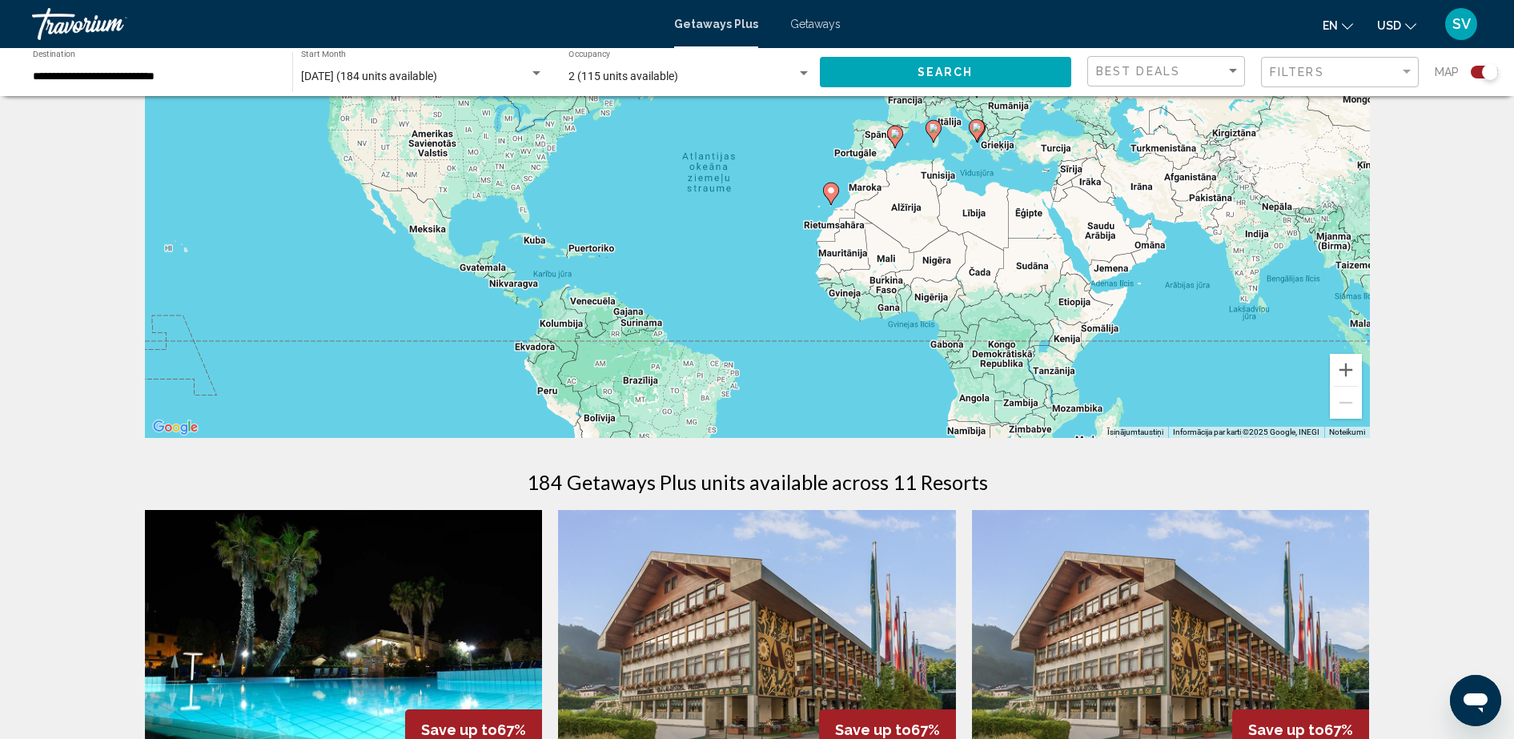
scroll to position [0, 0]
